Goal: Check status: Check status

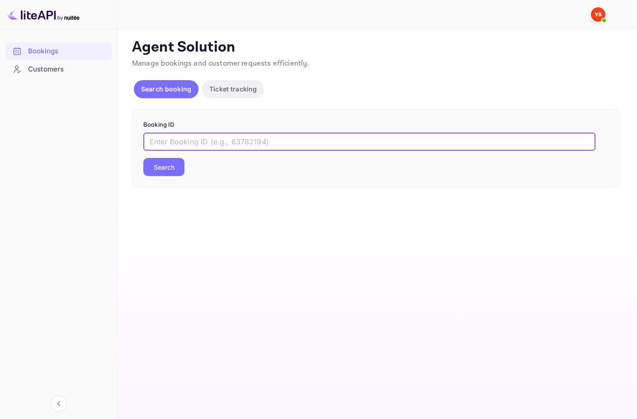
click at [232, 138] on input "text" at bounding box center [369, 141] width 452 height 18
type input "9763811"
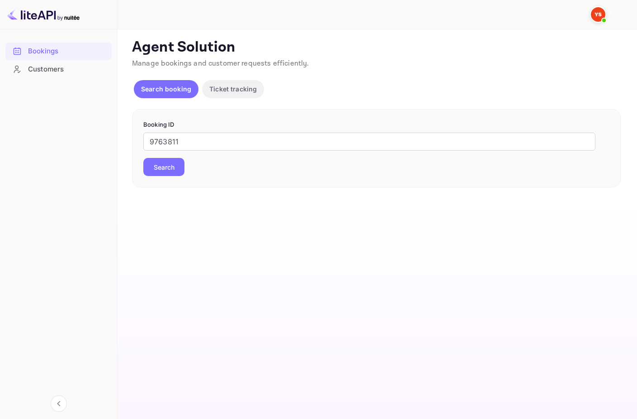
click at [178, 162] on button "Search" at bounding box center [163, 167] width 41 height 18
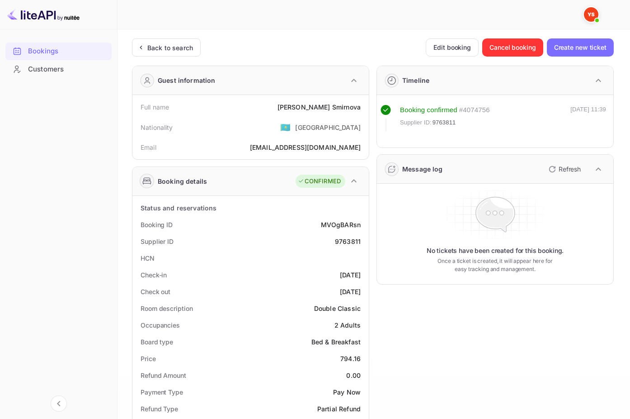
click at [344, 107] on div "[PERSON_NAME]" at bounding box center [319, 106] width 83 height 9
copy div "[PERSON_NAME]"
click at [443, 124] on span "9763811" at bounding box center [445, 122] width 24 height 9
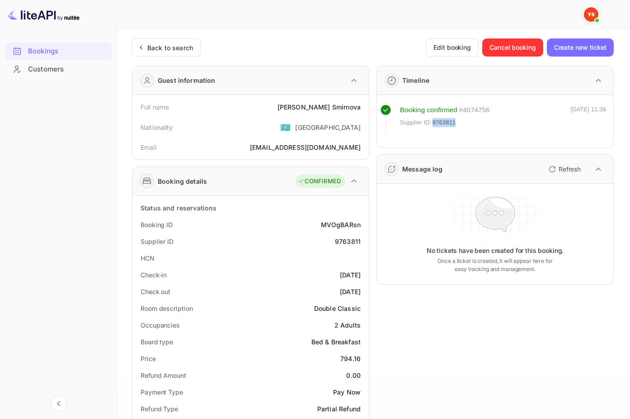
click at [443, 124] on span "9763811" at bounding box center [445, 122] width 24 height 9
copy span "9763811"
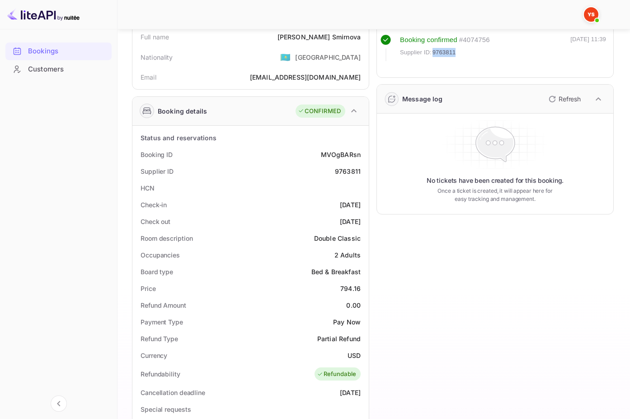
scroll to position [76, 0]
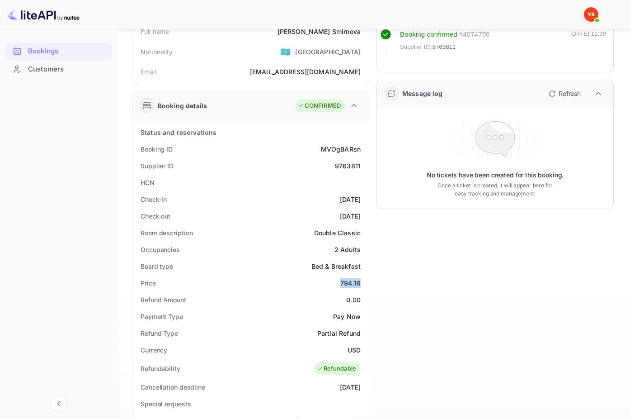
drag, startPoint x: 339, startPoint y: 282, endPoint x: 360, endPoint y: 282, distance: 21.3
click at [360, 282] on div "Price 794.16" at bounding box center [250, 282] width 229 height 17
copy div "794.16"
click at [358, 348] on div "USD" at bounding box center [354, 349] width 13 height 9
click at [358, 346] on div "USD" at bounding box center [354, 349] width 13 height 9
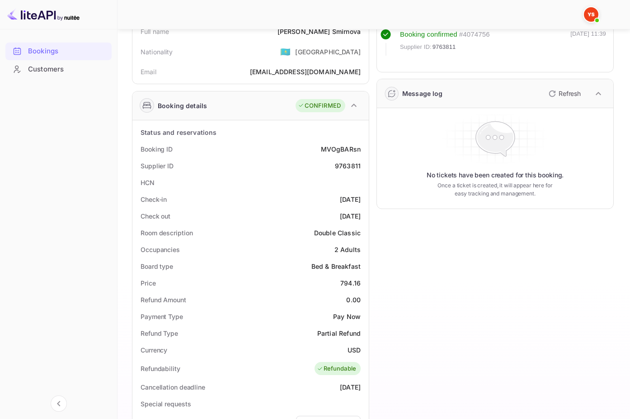
click at [359, 345] on div "USD" at bounding box center [354, 349] width 13 height 9
click at [356, 349] on div "USD" at bounding box center [354, 349] width 13 height 9
copy div "USD"
